Goal: Navigation & Orientation: Find specific page/section

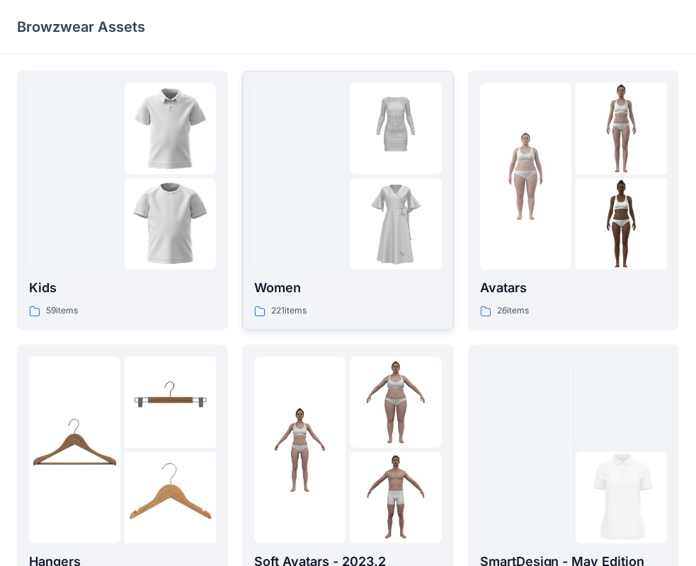
click at [341, 223] on div at bounding box center [299, 176] width 91 height 187
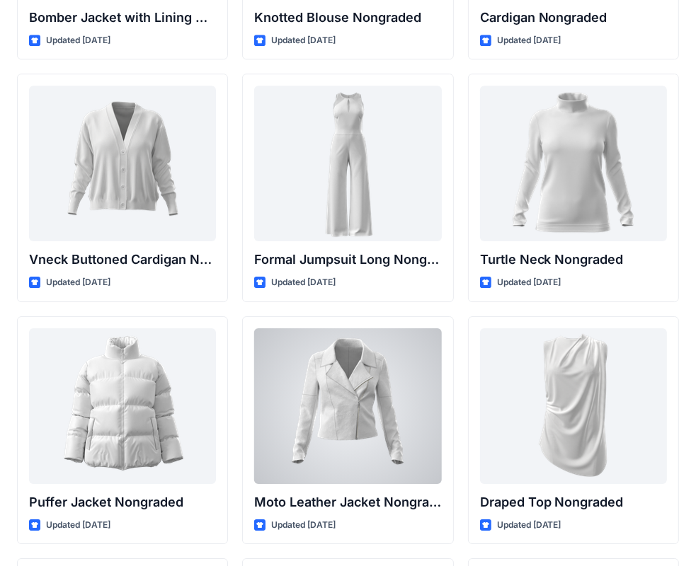
scroll to position [13121, 0]
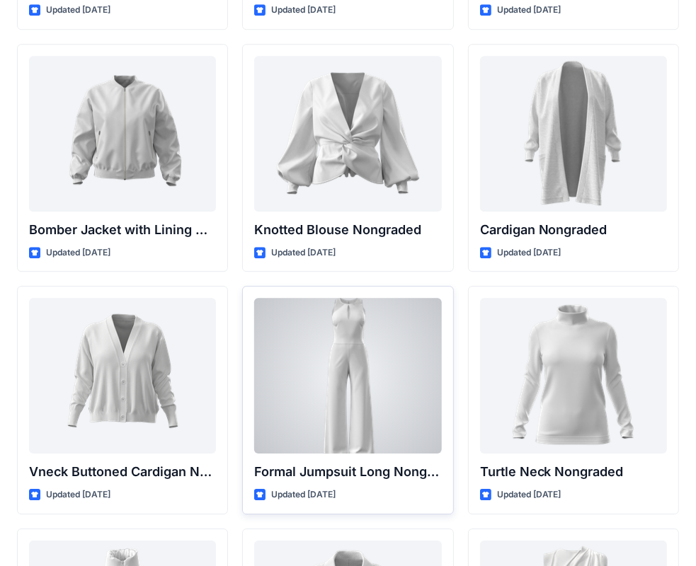
click at [345, 316] on div at bounding box center [347, 376] width 187 height 156
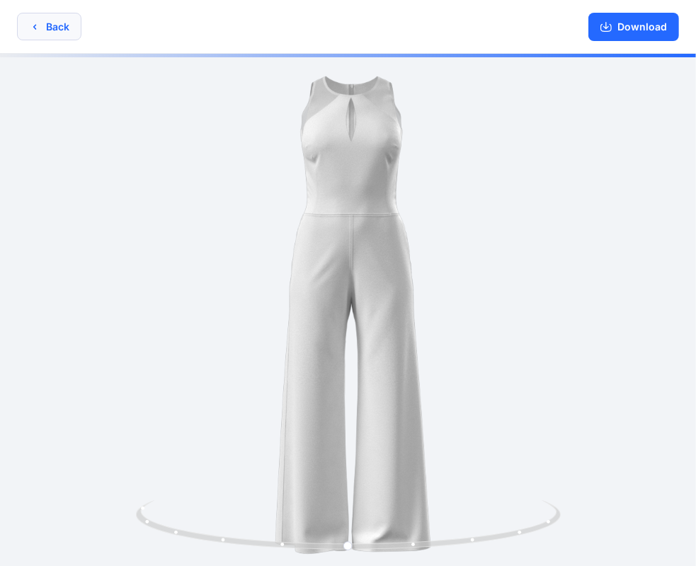
click at [46, 26] on button "Back" at bounding box center [49, 27] width 64 height 28
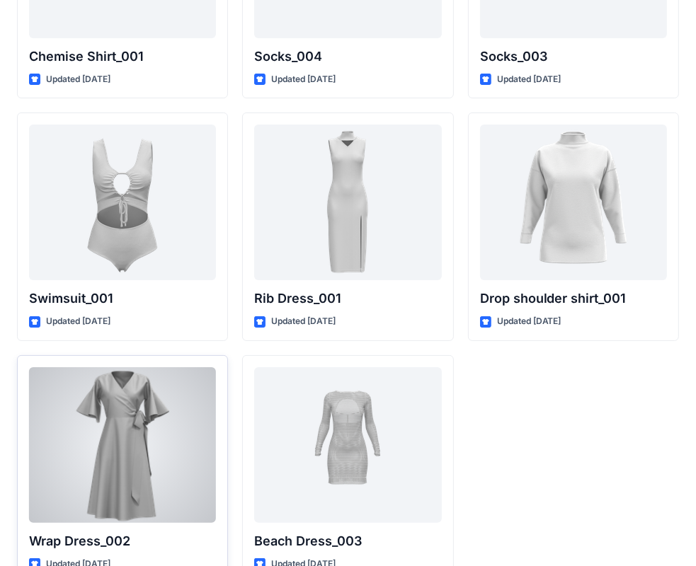
scroll to position [17430, 0]
